Goal: Task Accomplishment & Management: Manage account settings

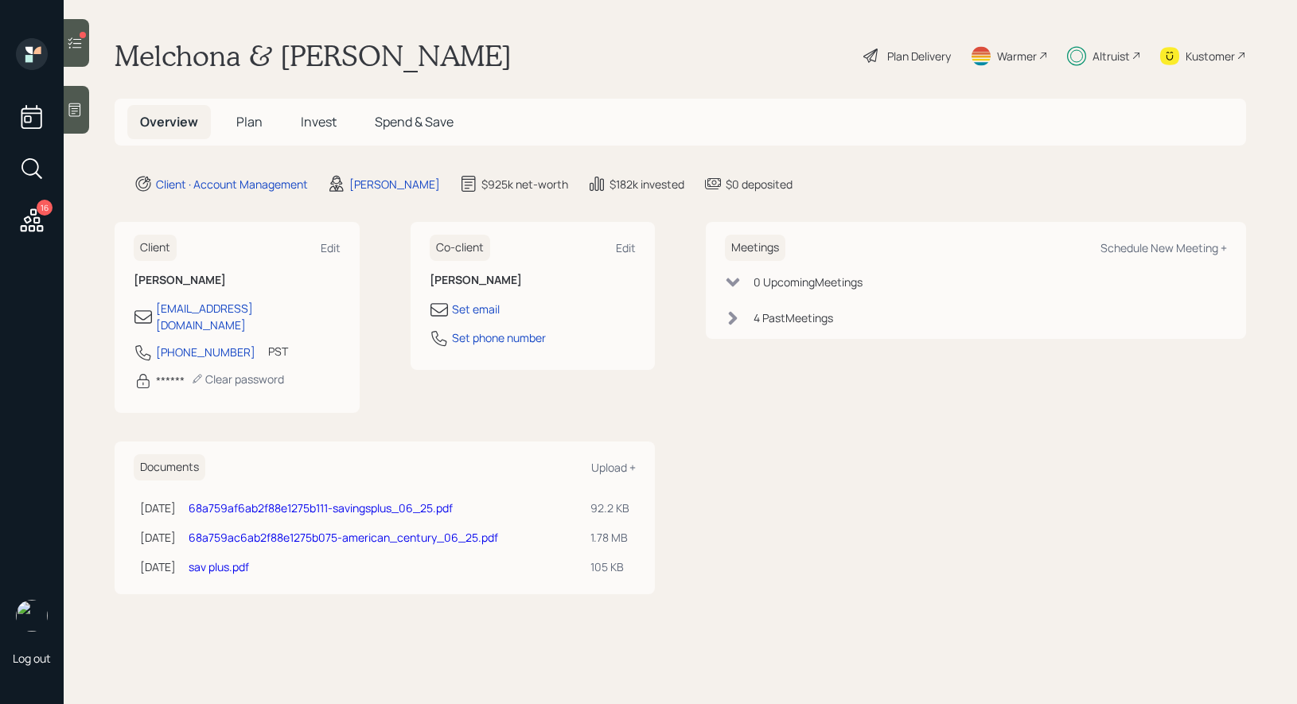
click at [66, 51] on div at bounding box center [76, 43] width 25 height 48
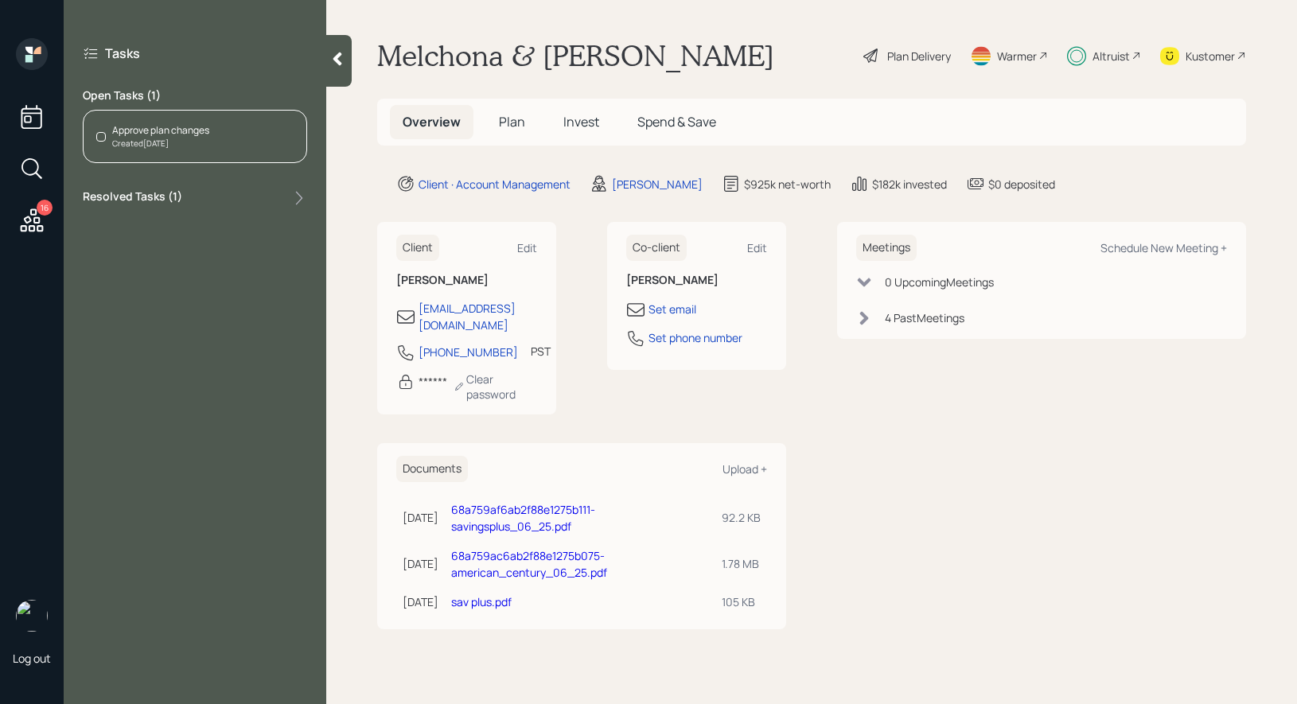
click at [587, 117] on span "Invest" at bounding box center [581, 122] width 36 height 18
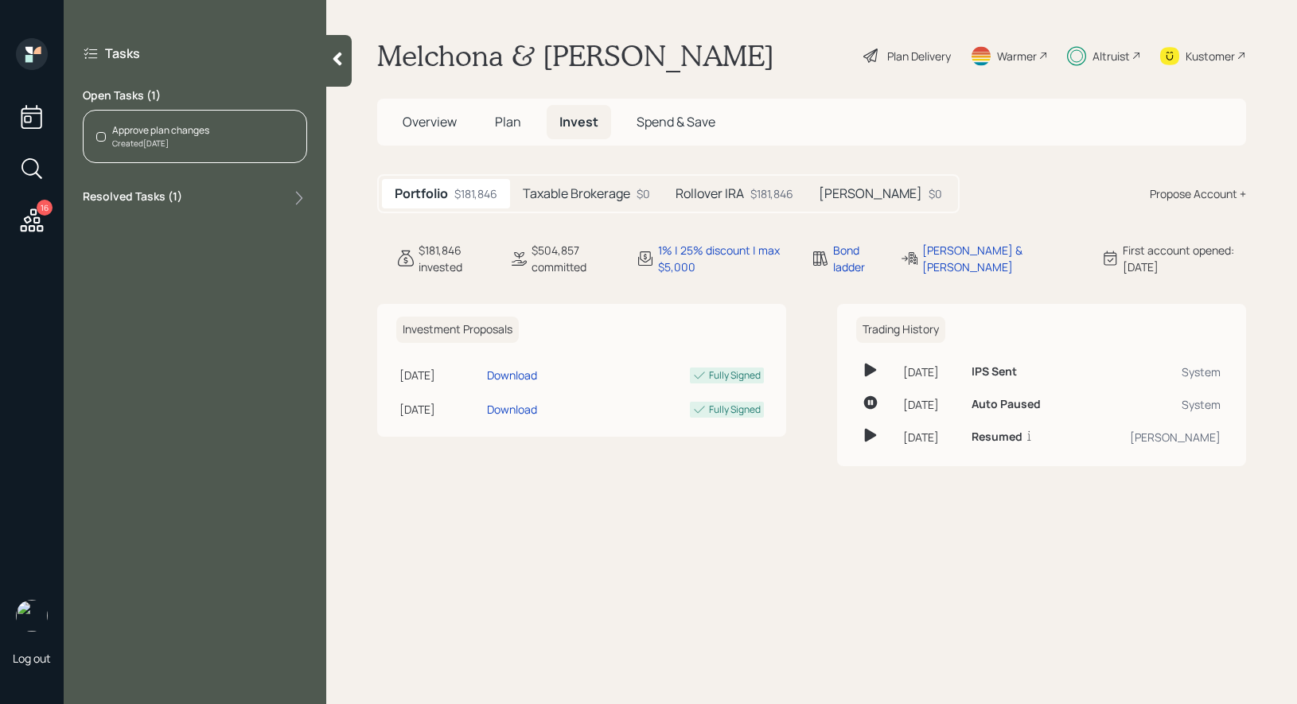
click at [736, 187] on h5 "Rollover IRA" at bounding box center [710, 193] width 68 height 15
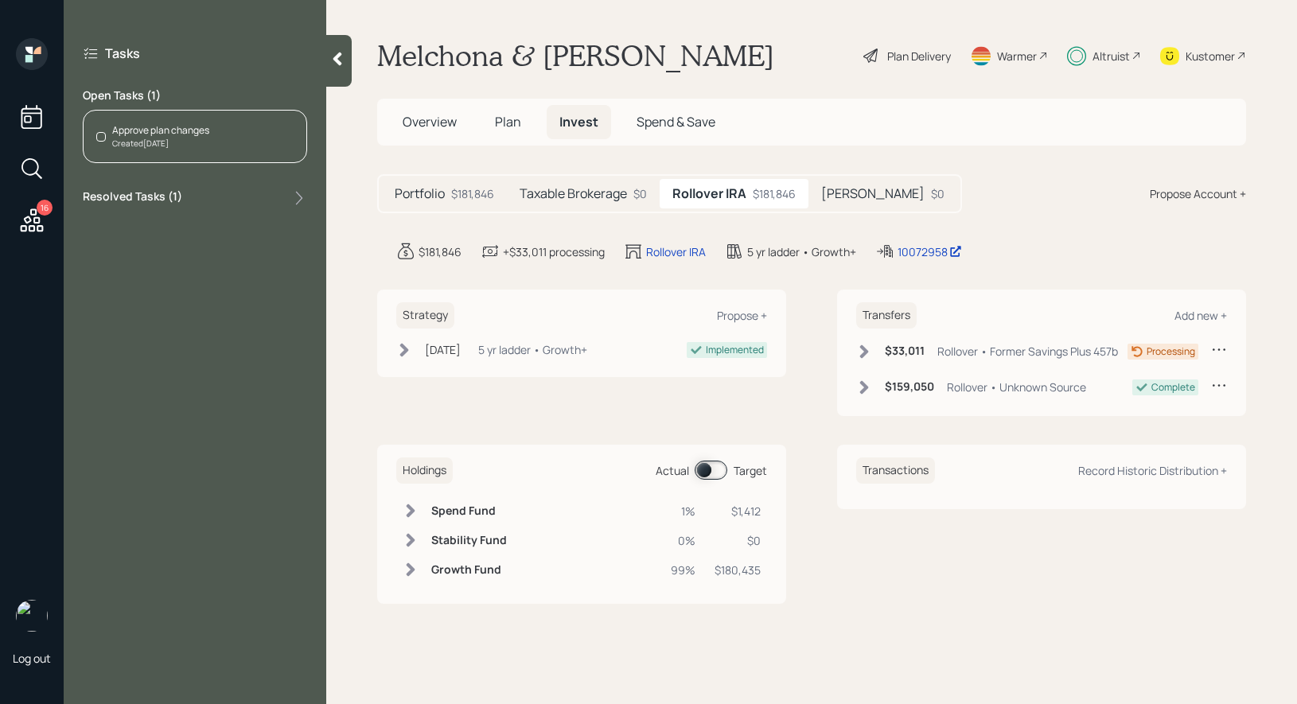
click at [703, 467] on span at bounding box center [711, 470] width 33 height 19
click at [717, 470] on span at bounding box center [711, 470] width 33 height 19
click at [228, 124] on div "Approve plan changes Created Aug 21, 2025" at bounding box center [195, 136] width 224 height 53
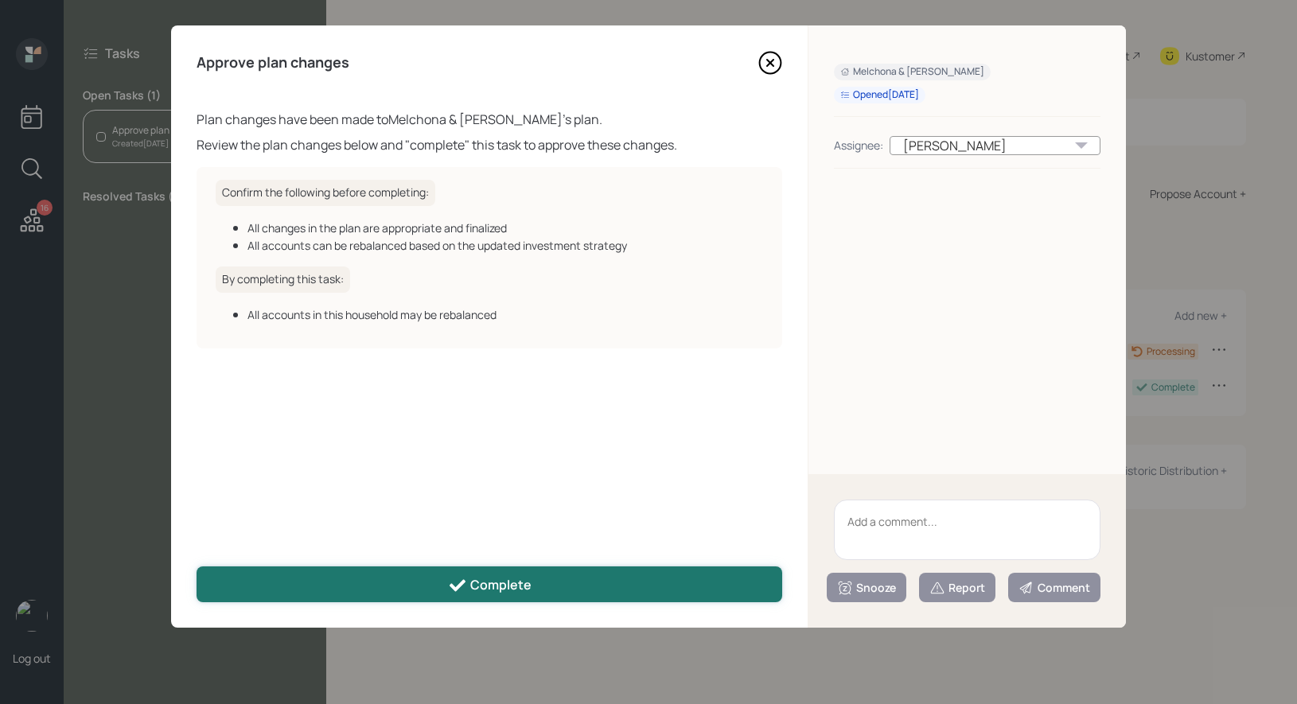
click at [518, 587] on div "Complete" at bounding box center [490, 585] width 84 height 19
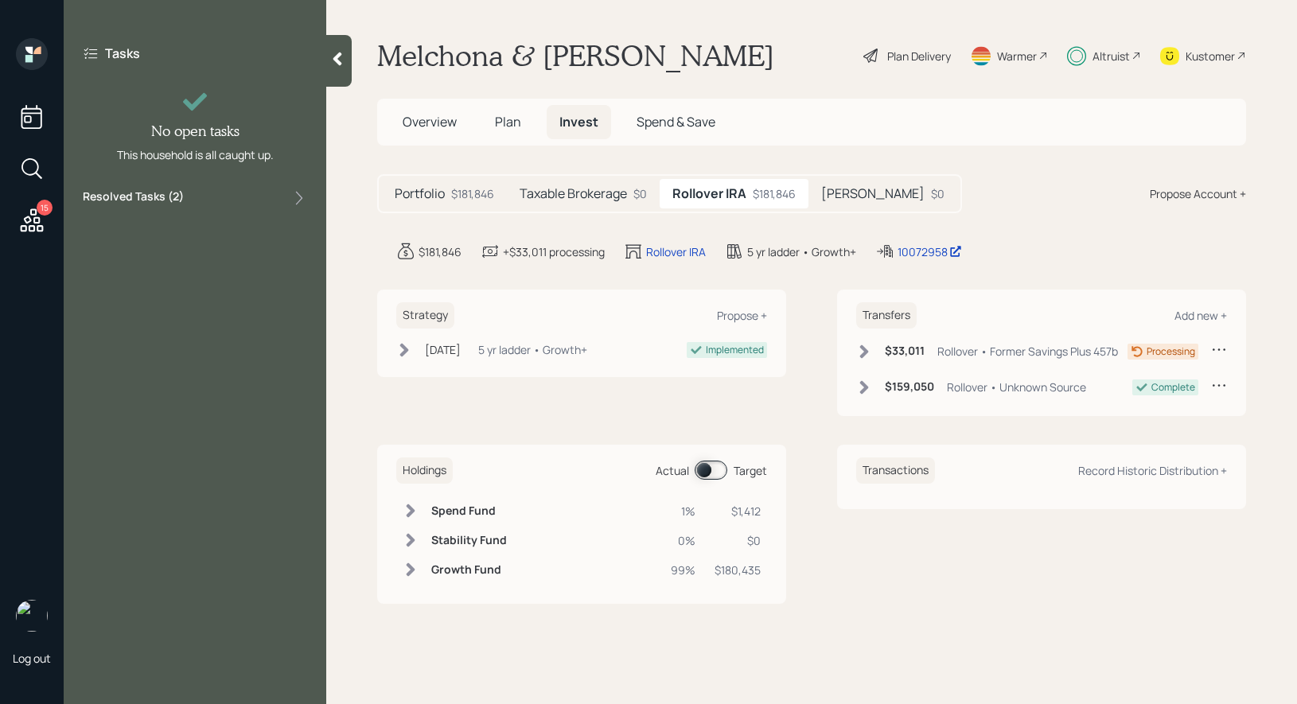
click at [31, 209] on icon at bounding box center [32, 220] width 23 height 23
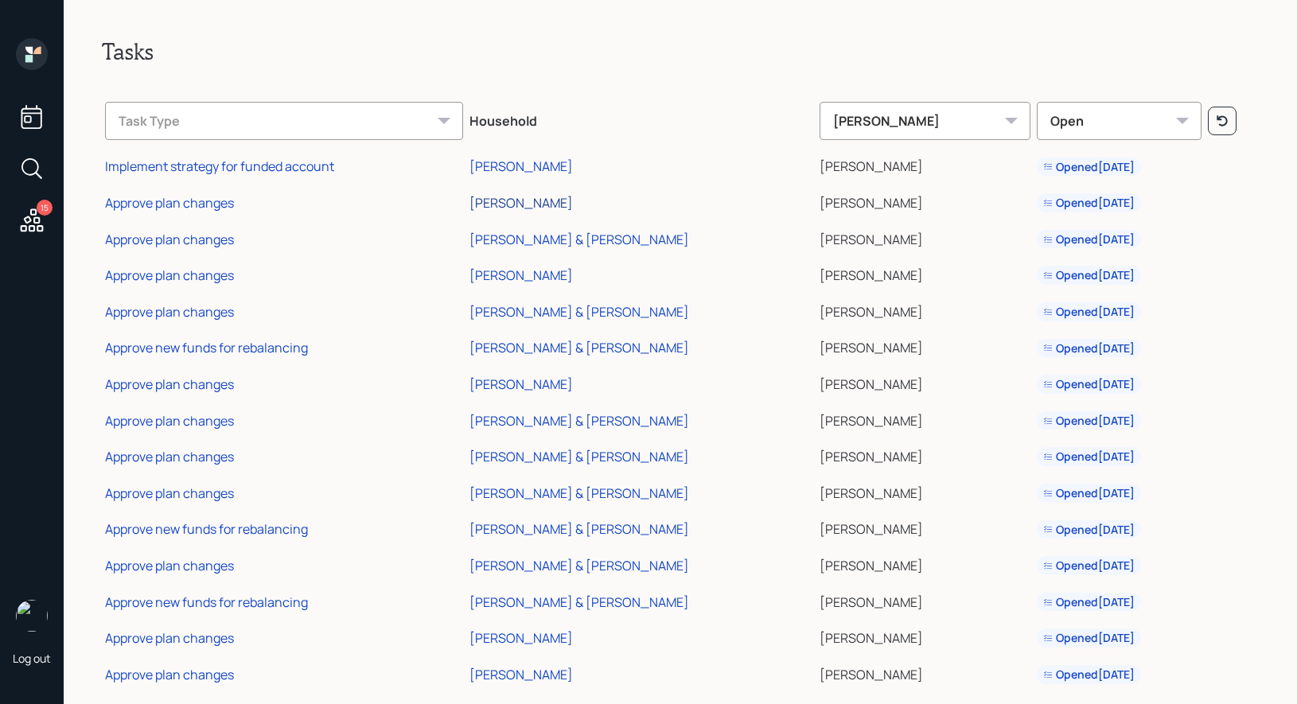
click at [493, 201] on div "[PERSON_NAME]" at bounding box center [521, 203] width 103 height 18
